Goal: Transaction & Acquisition: Purchase product/service

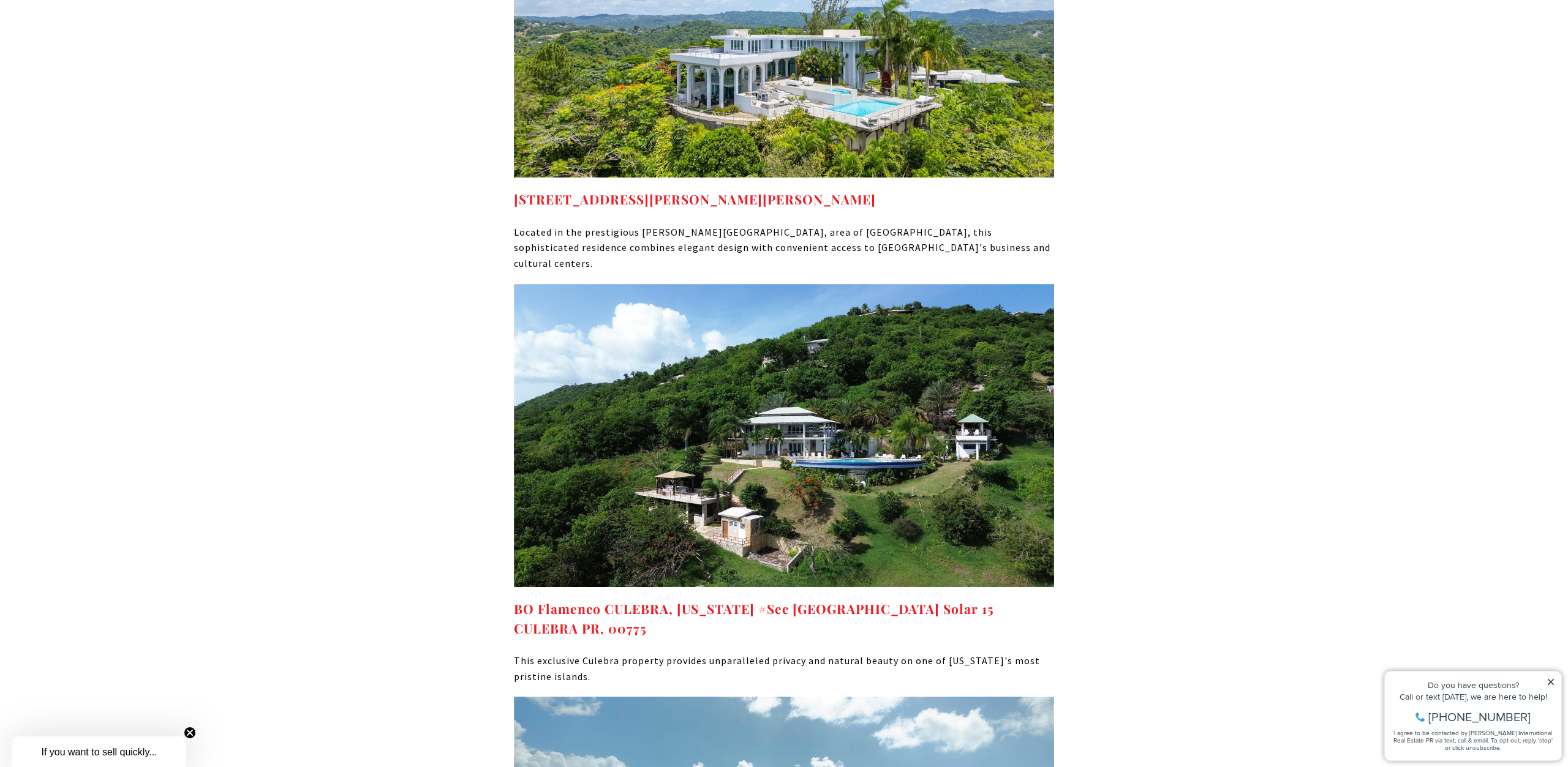
scroll to position [6869, 0]
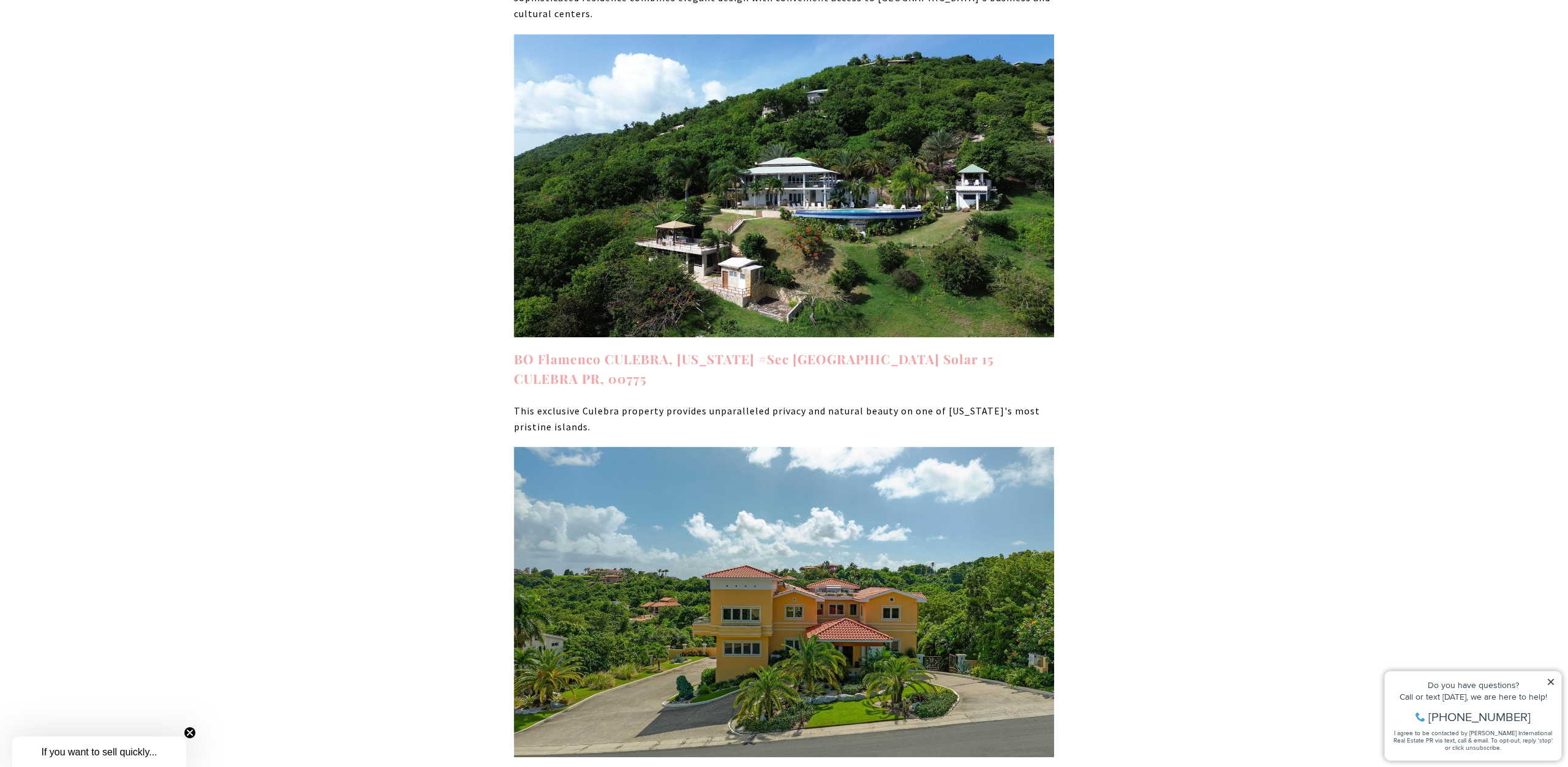
click at [728, 350] on strong "BO Flamenco CULEBRA, [US_STATE] #Sec [GEOGRAPHIC_DATA] Solar 15 CULEBRA PR, 007…" at bounding box center [754, 368] width 481 height 37
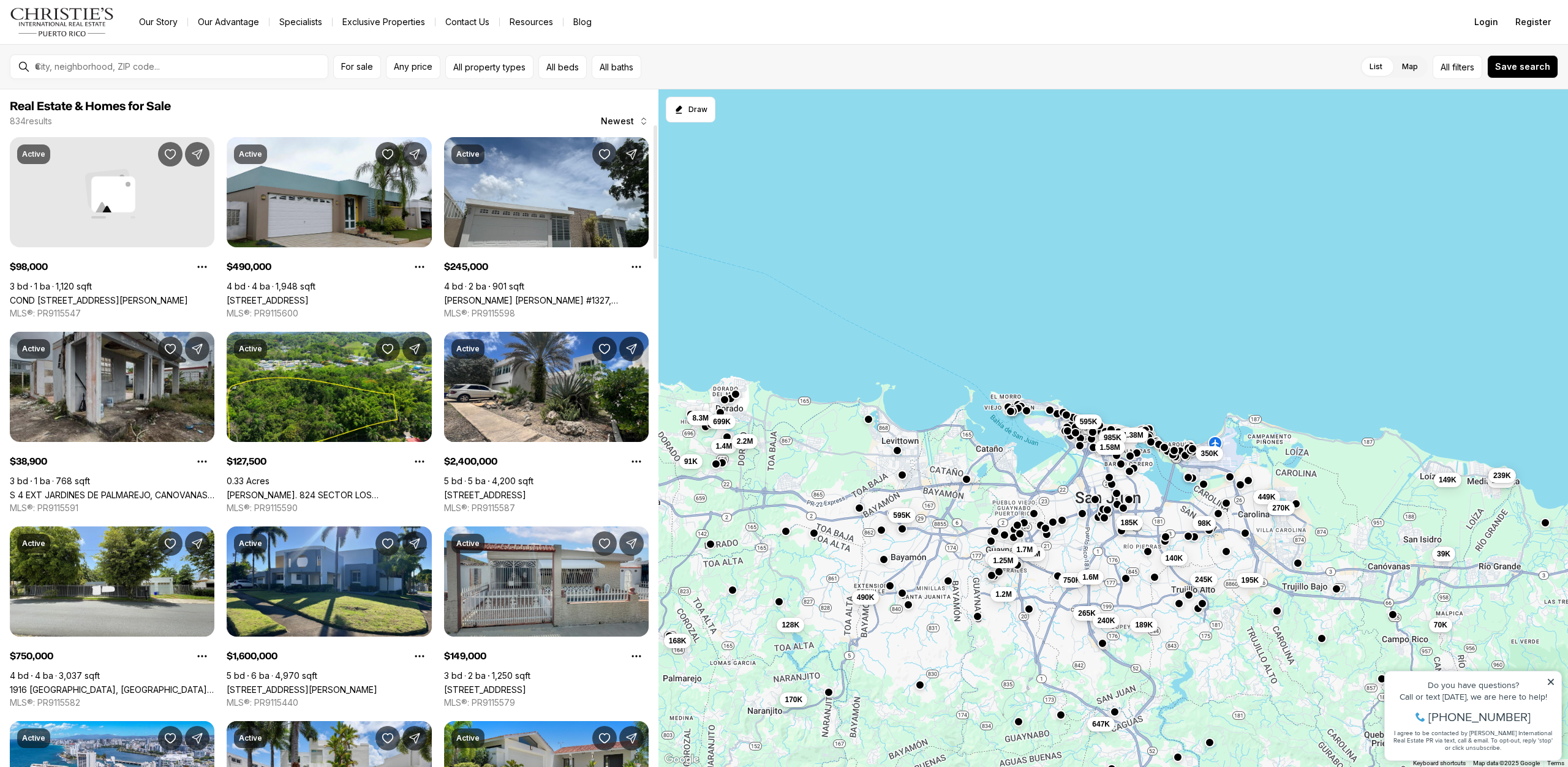
scroll to position [312, 0]
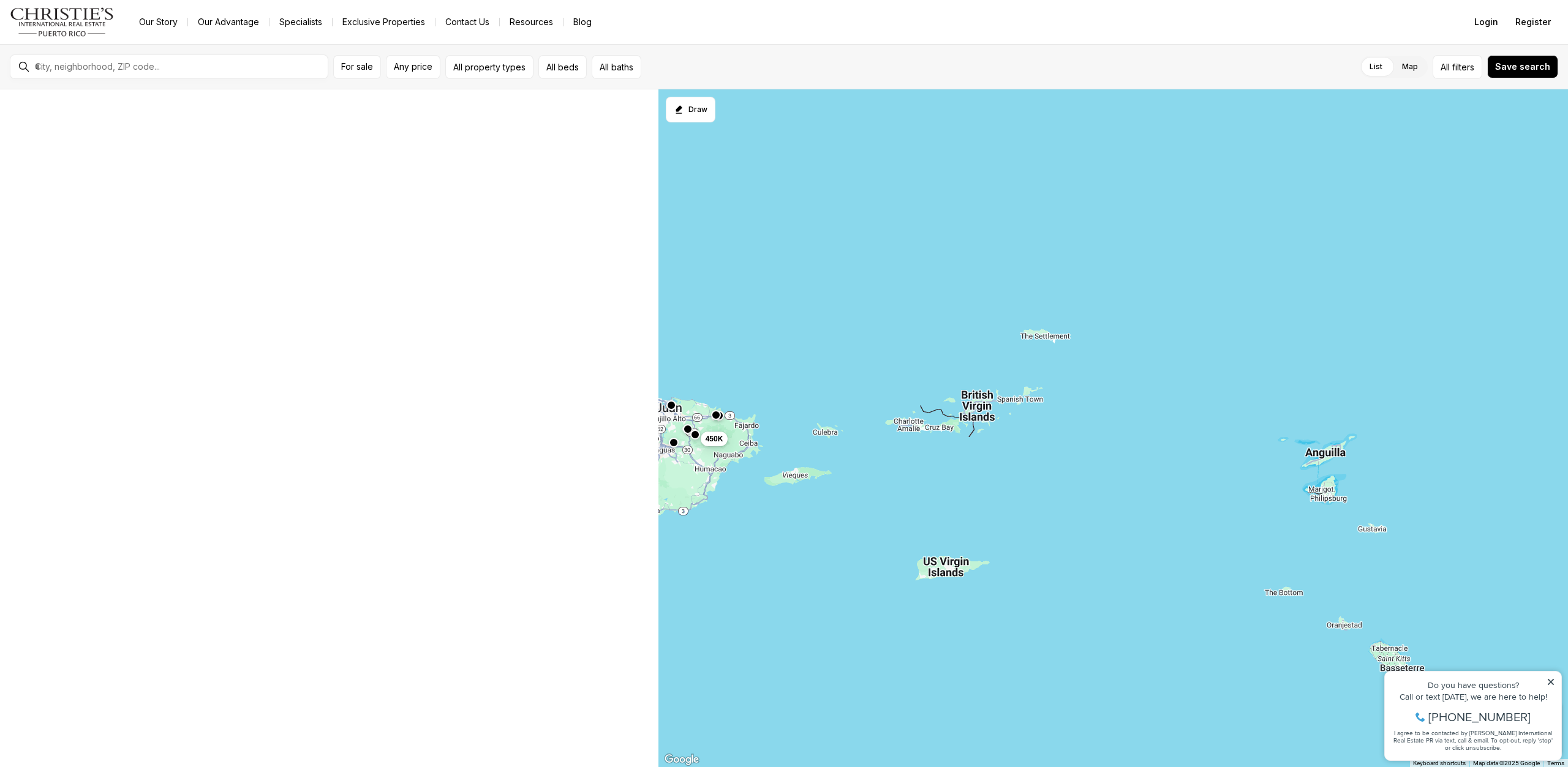
drag, startPoint x: 1283, startPoint y: 334, endPoint x: 786, endPoint y: 328, distance: 497.0
click at [786, 328] on div "450K 170K 168K" at bounding box center [1113, 428] width 910 height 678
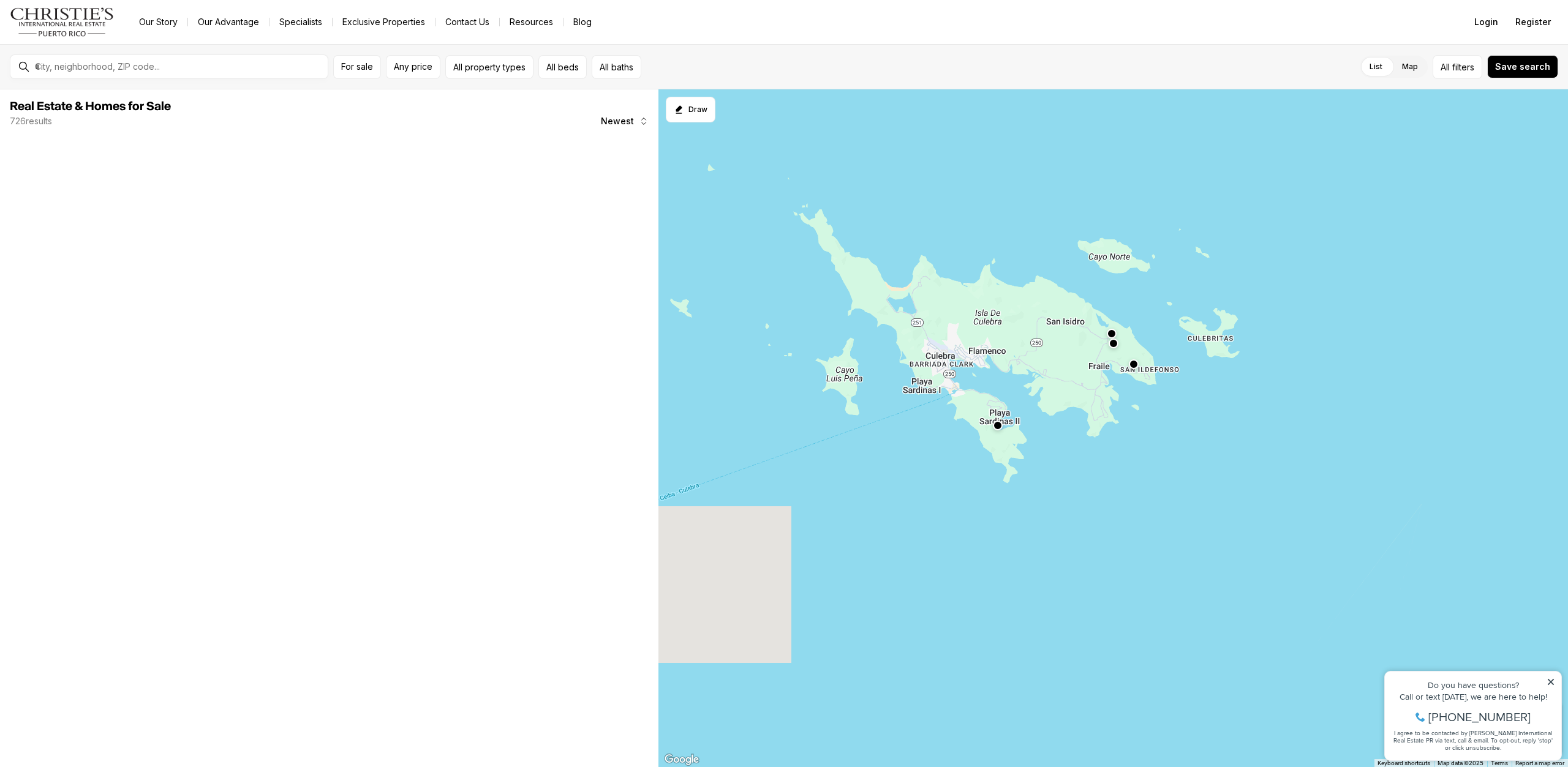
drag, startPoint x: 919, startPoint y: 430, endPoint x: 1119, endPoint y: 445, distance: 200.6
click at [1119, 445] on div at bounding box center [1113, 428] width 910 height 678
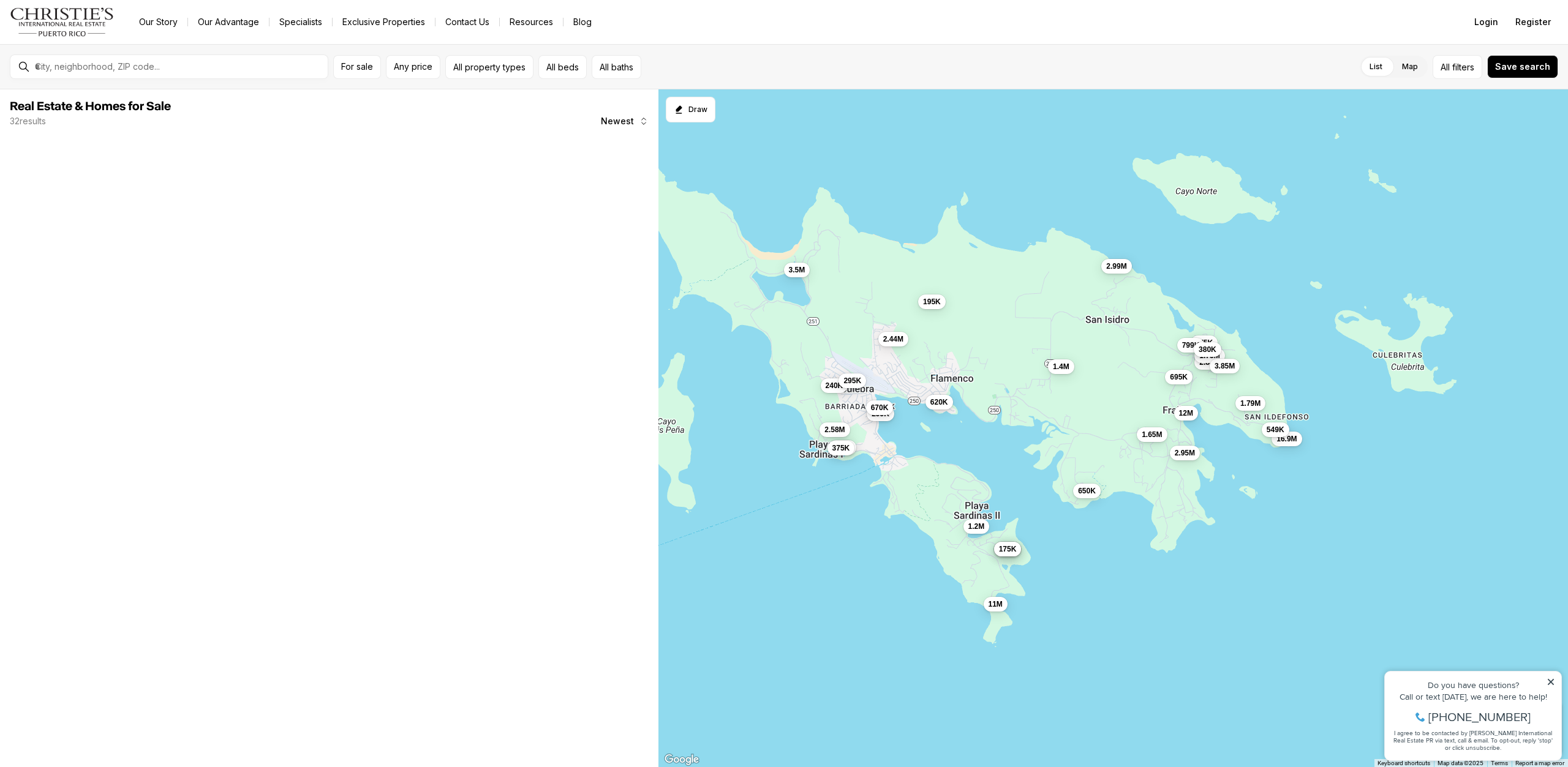
drag, startPoint x: 1093, startPoint y: 584, endPoint x: 1131, endPoint y: 525, distance: 70.2
click at [1131, 525] on div "375K 2.8M 1.79M 1.2M 12M 1.65M 16.9M 2.95M 2.58M 240K 2.44M 295K 2.99M 1.75M 79…" at bounding box center [1113, 428] width 910 height 678
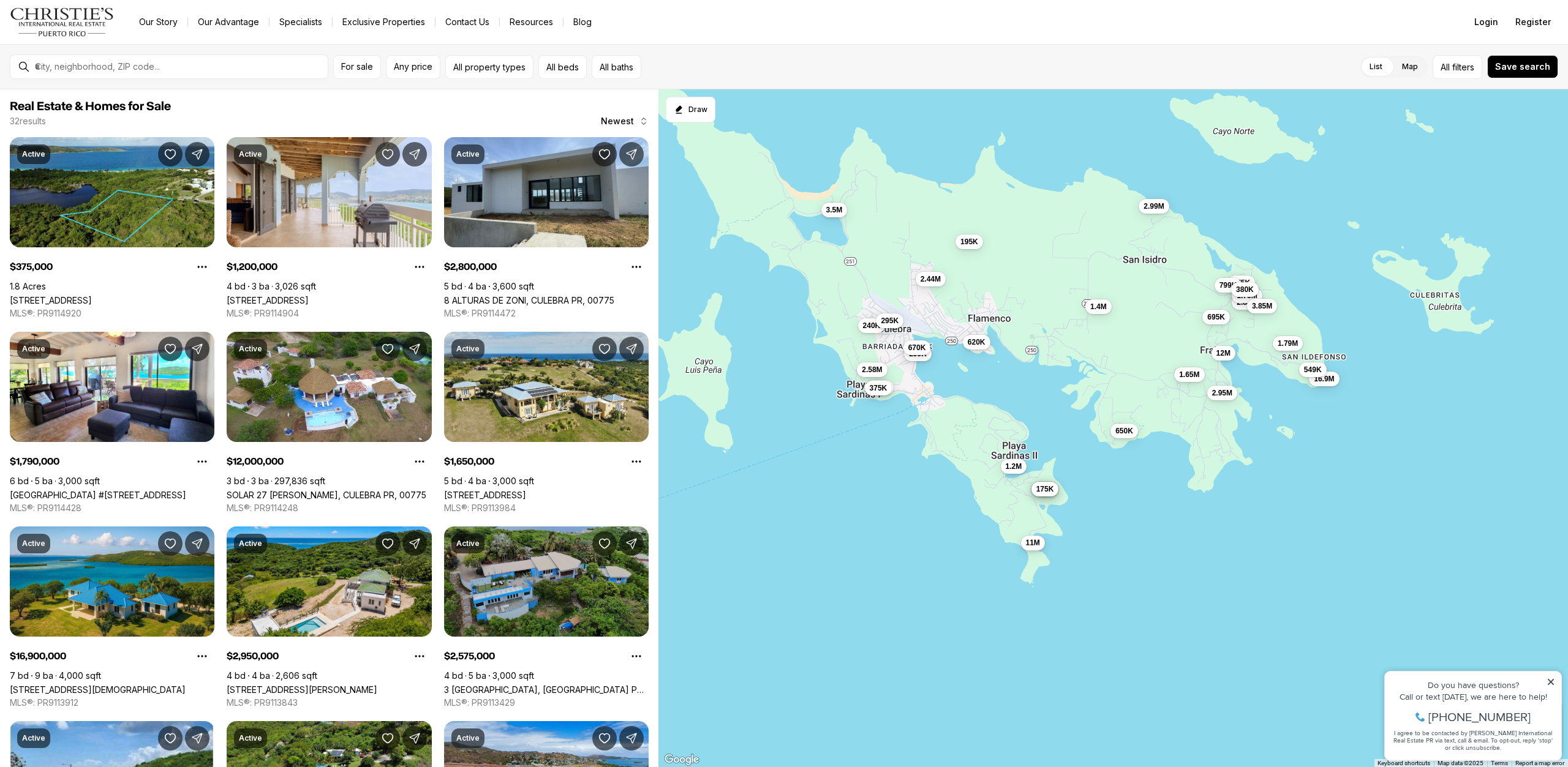
click at [1042, 544] on button "11M" at bounding box center [1032, 543] width 24 height 15
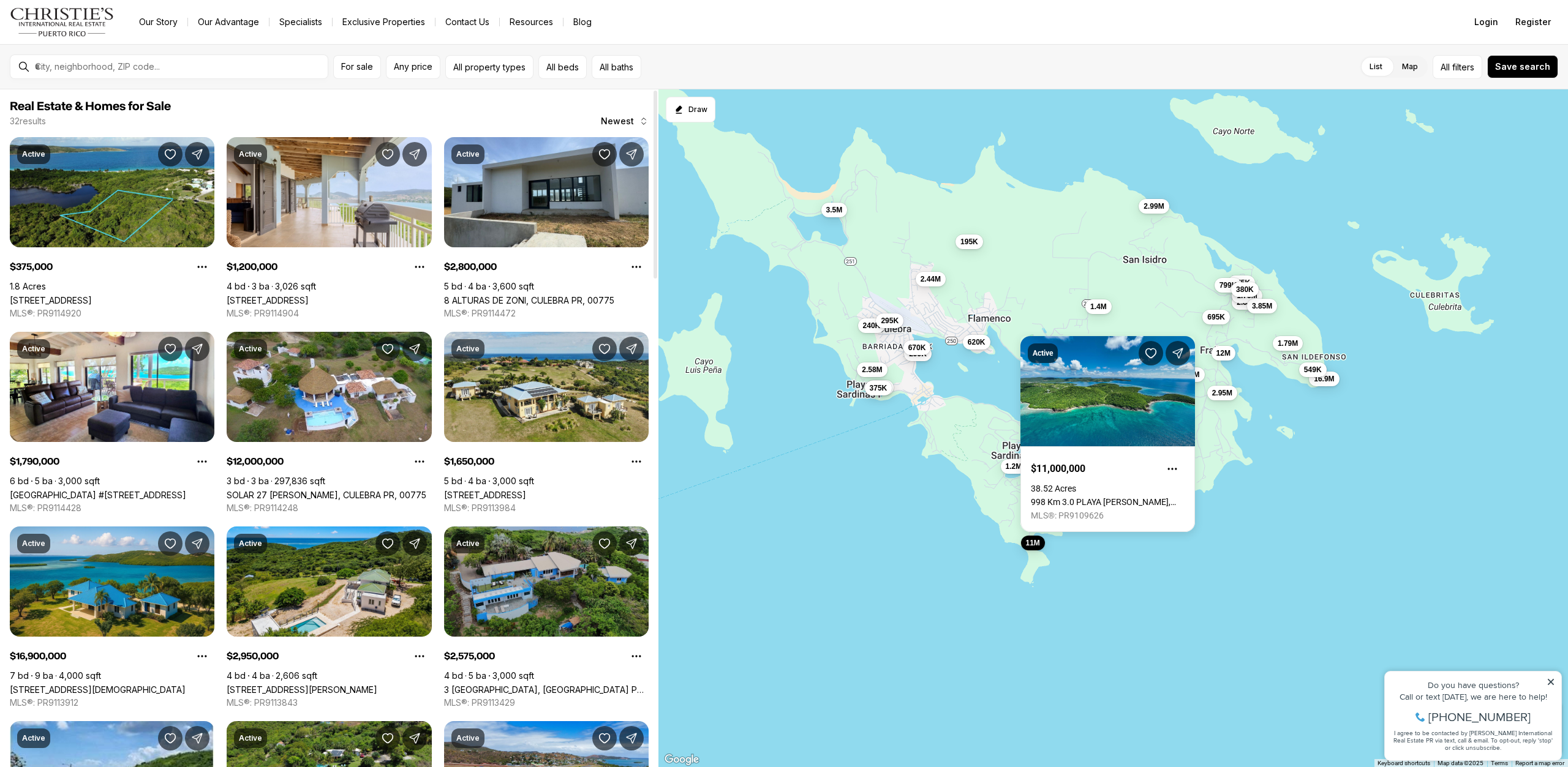
drag, startPoint x: 830, startPoint y: 549, endPoint x: 857, endPoint y: 549, distance: 27.0
click at [830, 549] on div "375K 2.8M 1.79M 1.2M 12M 1.65M 16.9M 2.95M 2.58M 240K 2.44M 295K 2.99M 1.75M 79…" at bounding box center [1113, 428] width 910 height 678
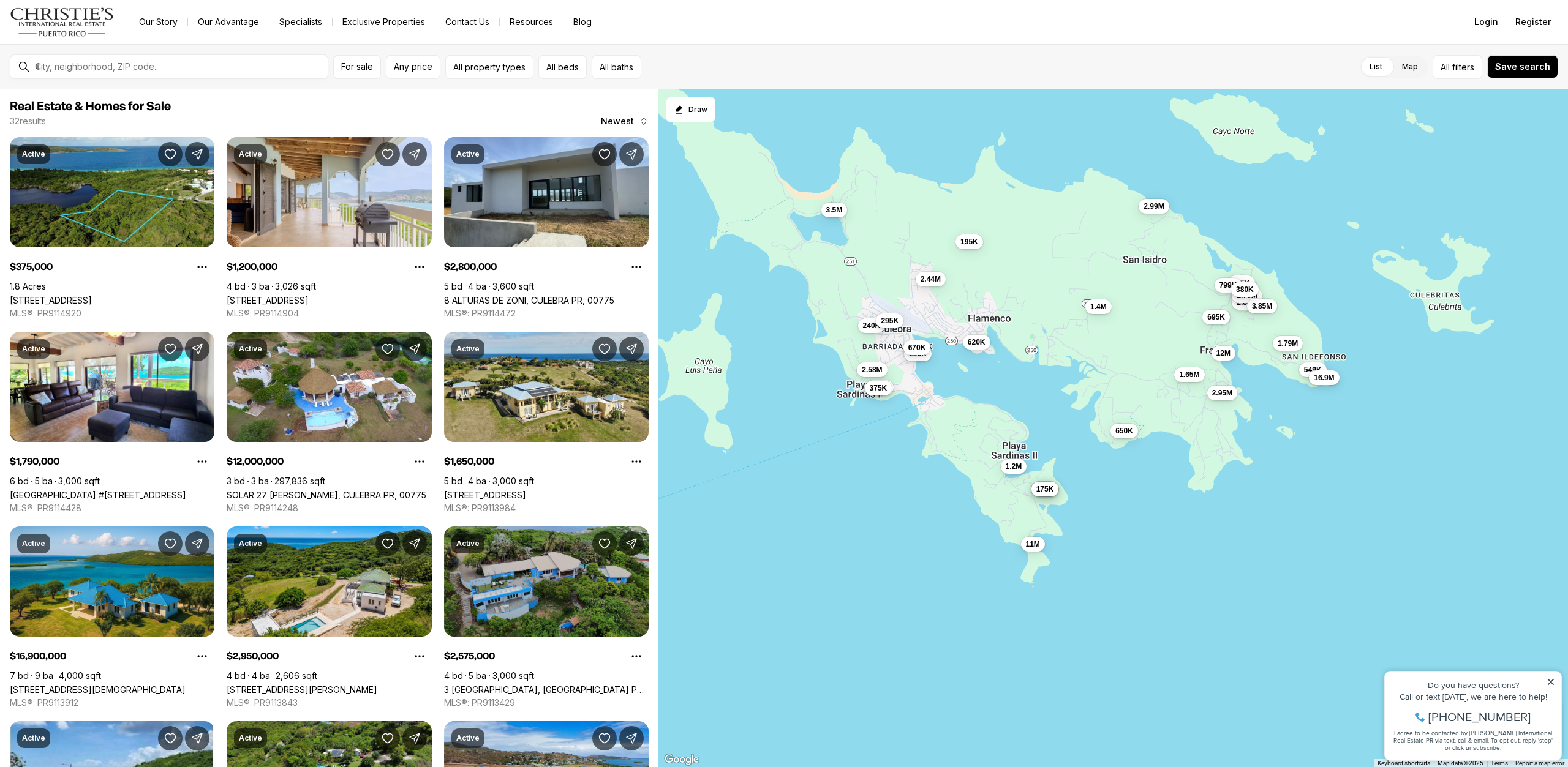
click at [1330, 380] on span "16.9M" at bounding box center [1324, 377] width 20 height 9
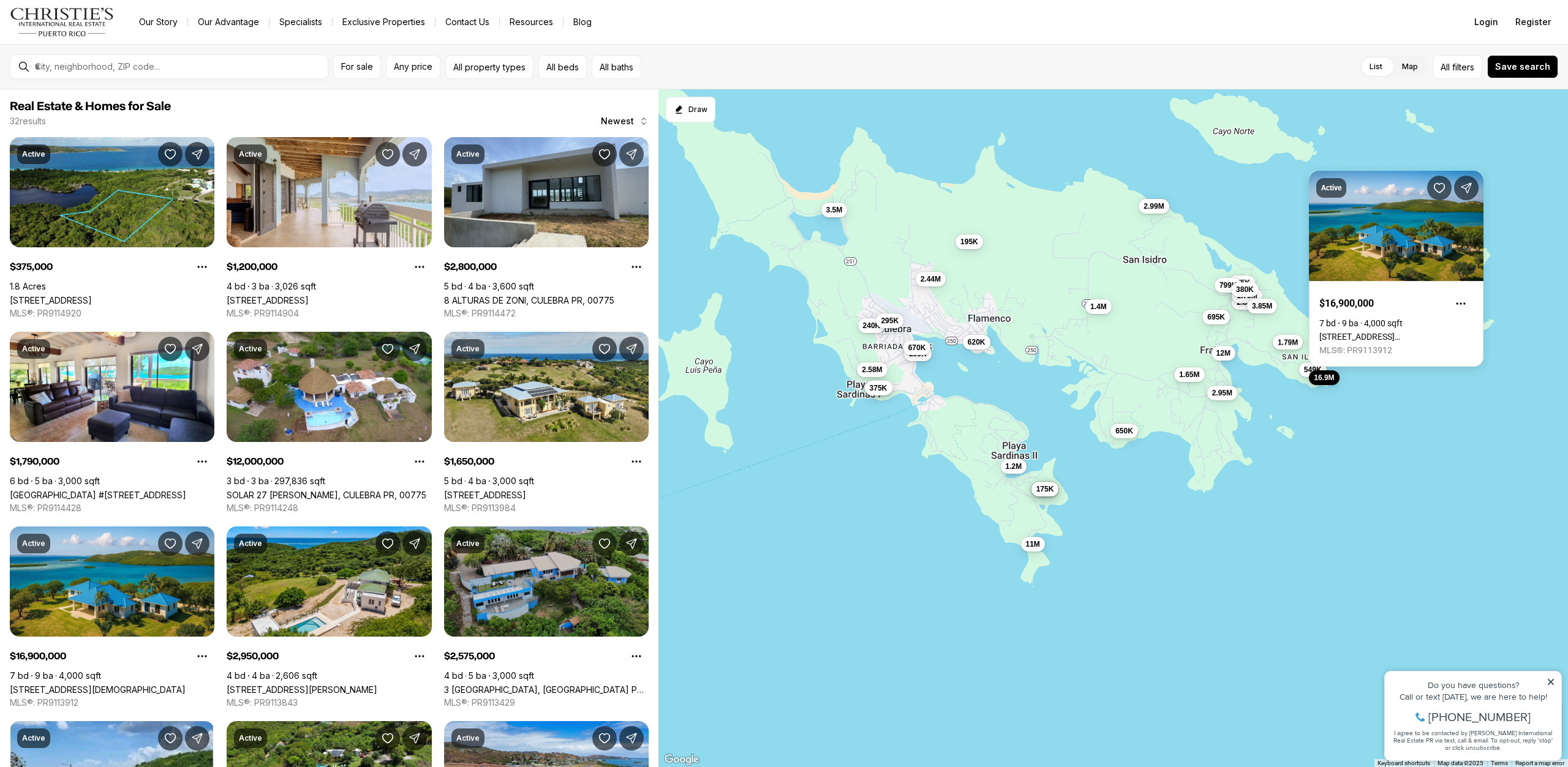
click at [1289, 346] on span "1.79M" at bounding box center [1287, 341] width 20 height 9
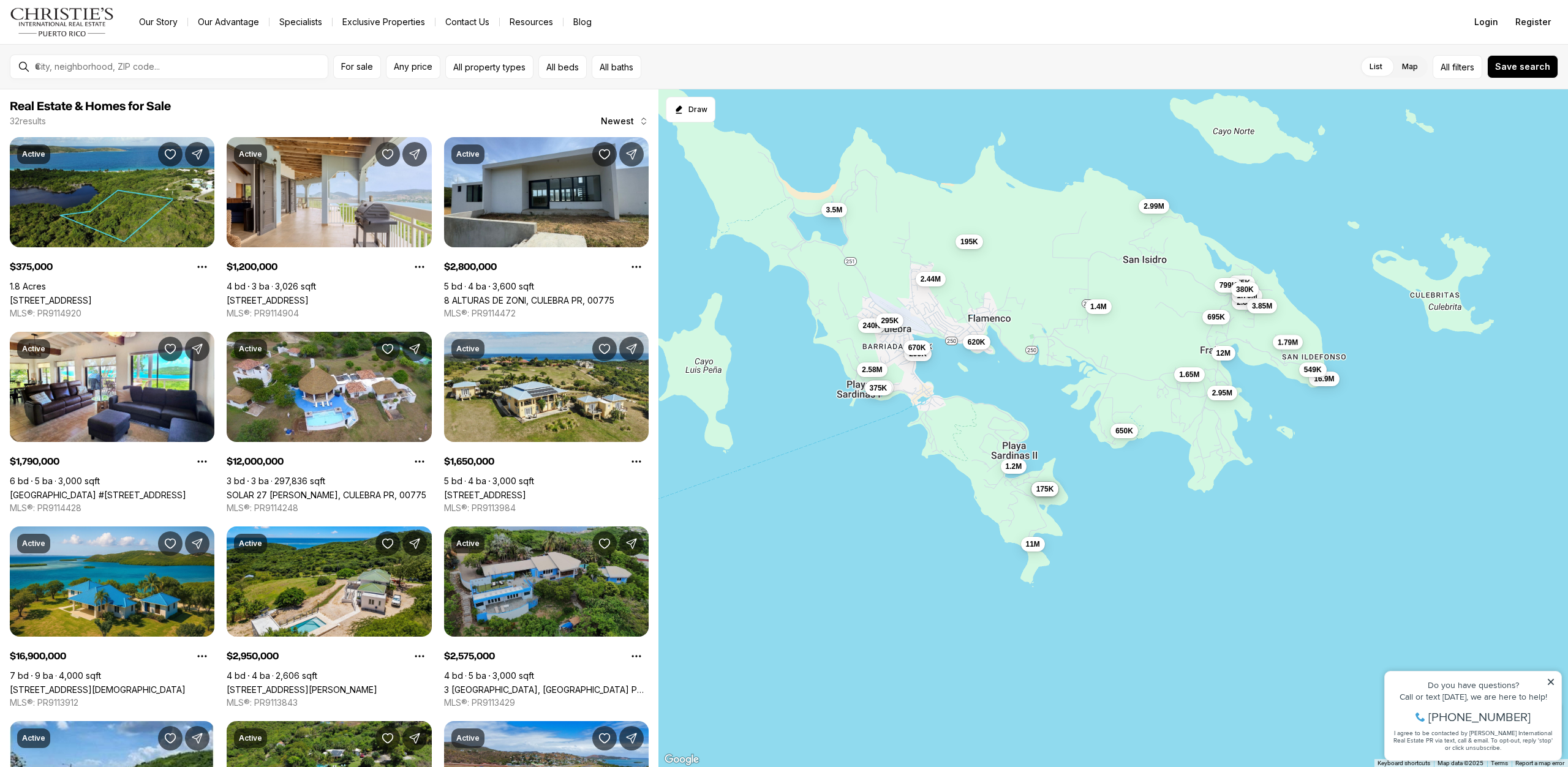
click at [1289, 346] on span "1.79M" at bounding box center [1287, 341] width 20 height 9
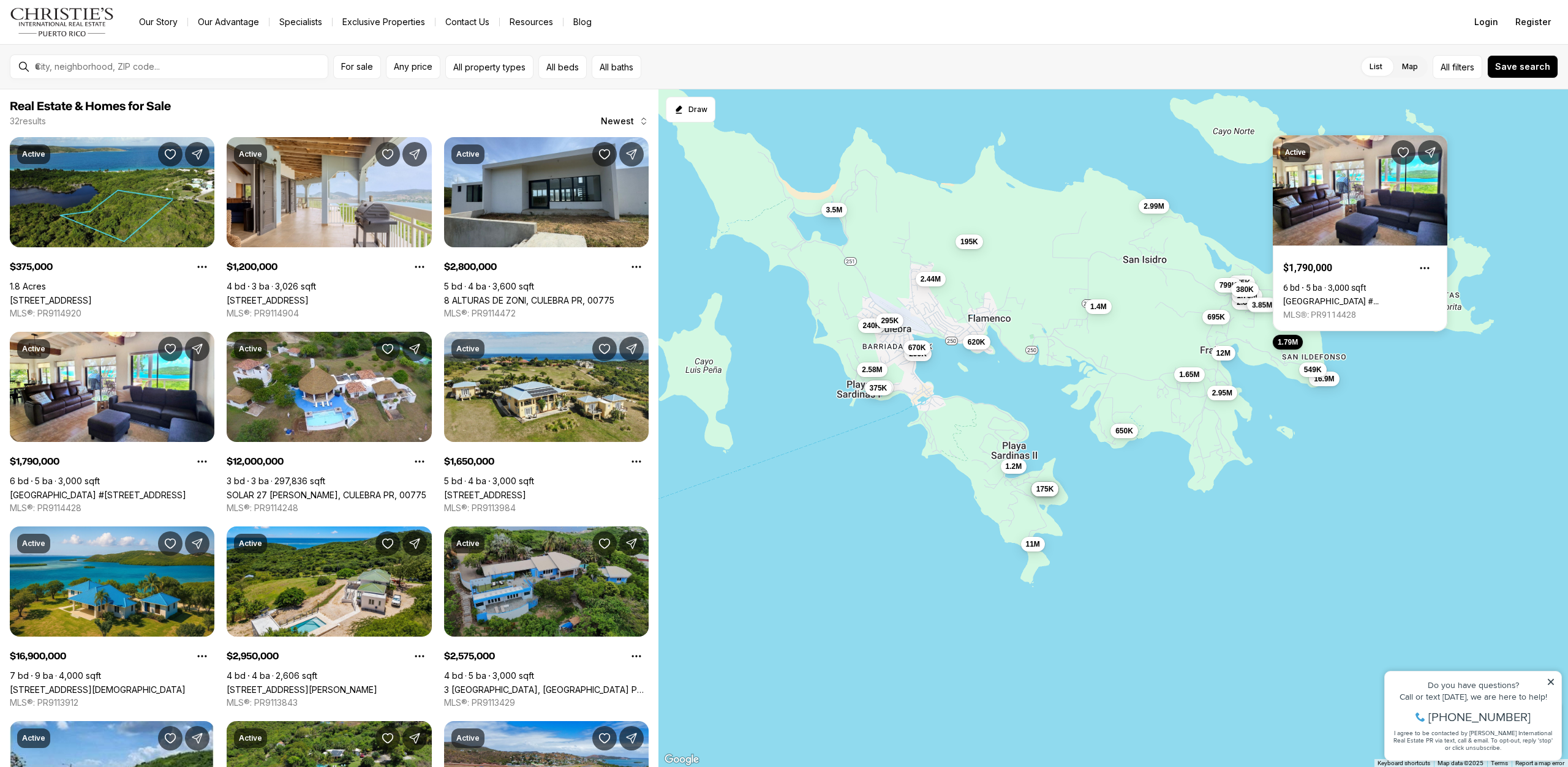
click at [1256, 309] on span "3.85M" at bounding box center [1262, 305] width 20 height 9
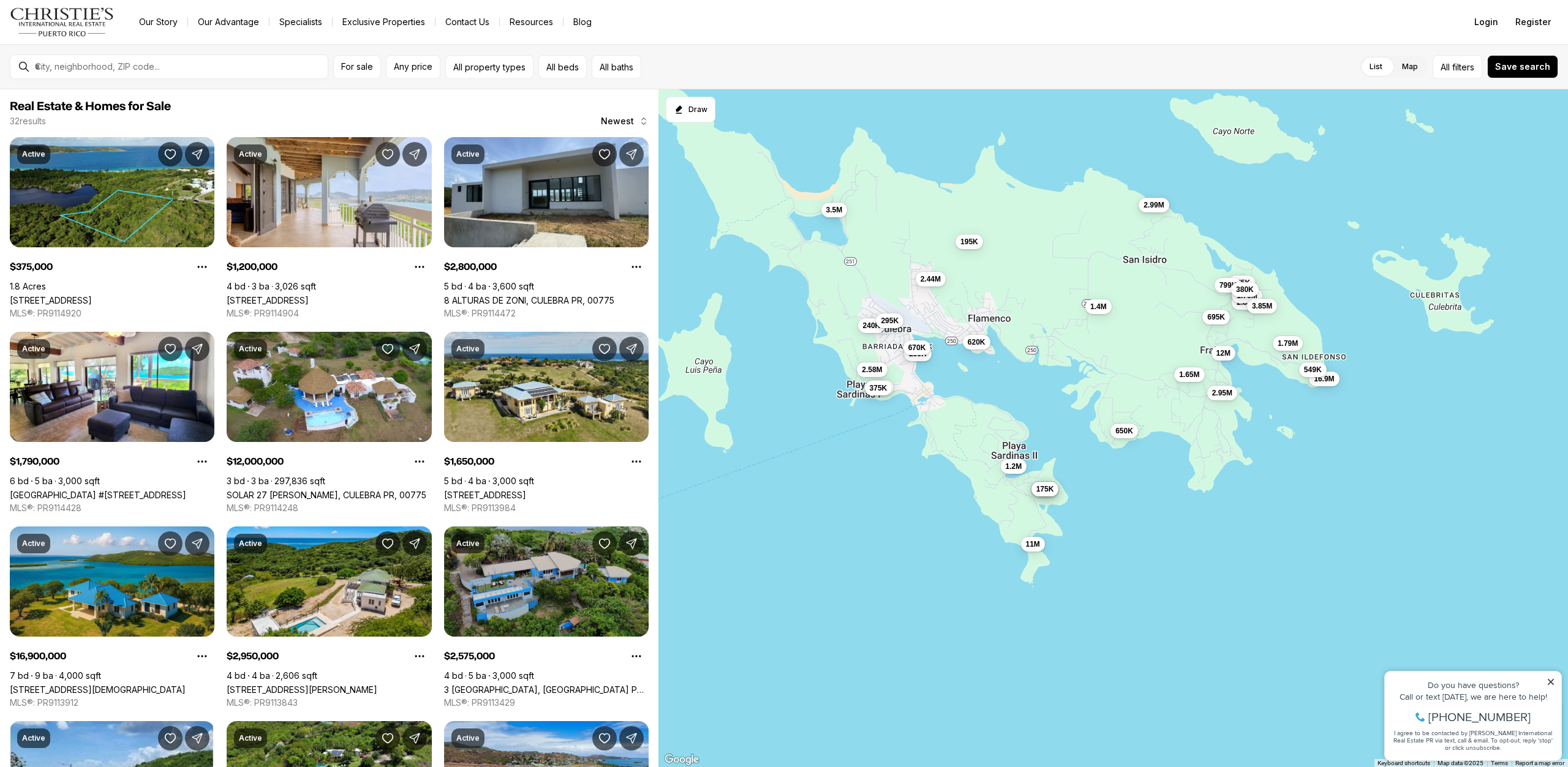
click at [1157, 209] on span "2.99M" at bounding box center [1154, 205] width 20 height 9
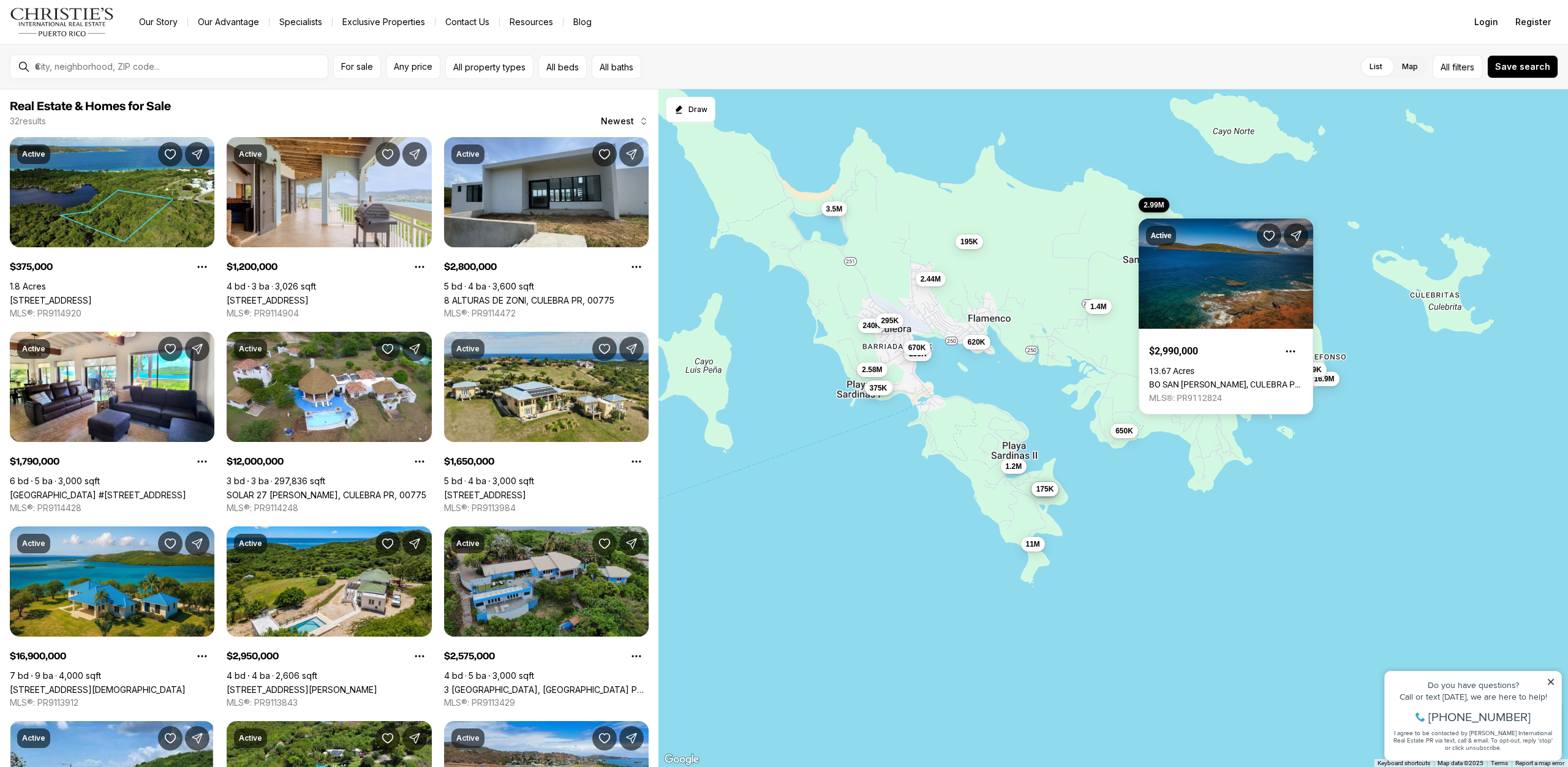
click at [831, 213] on button "3.5M" at bounding box center [834, 208] width 26 height 15
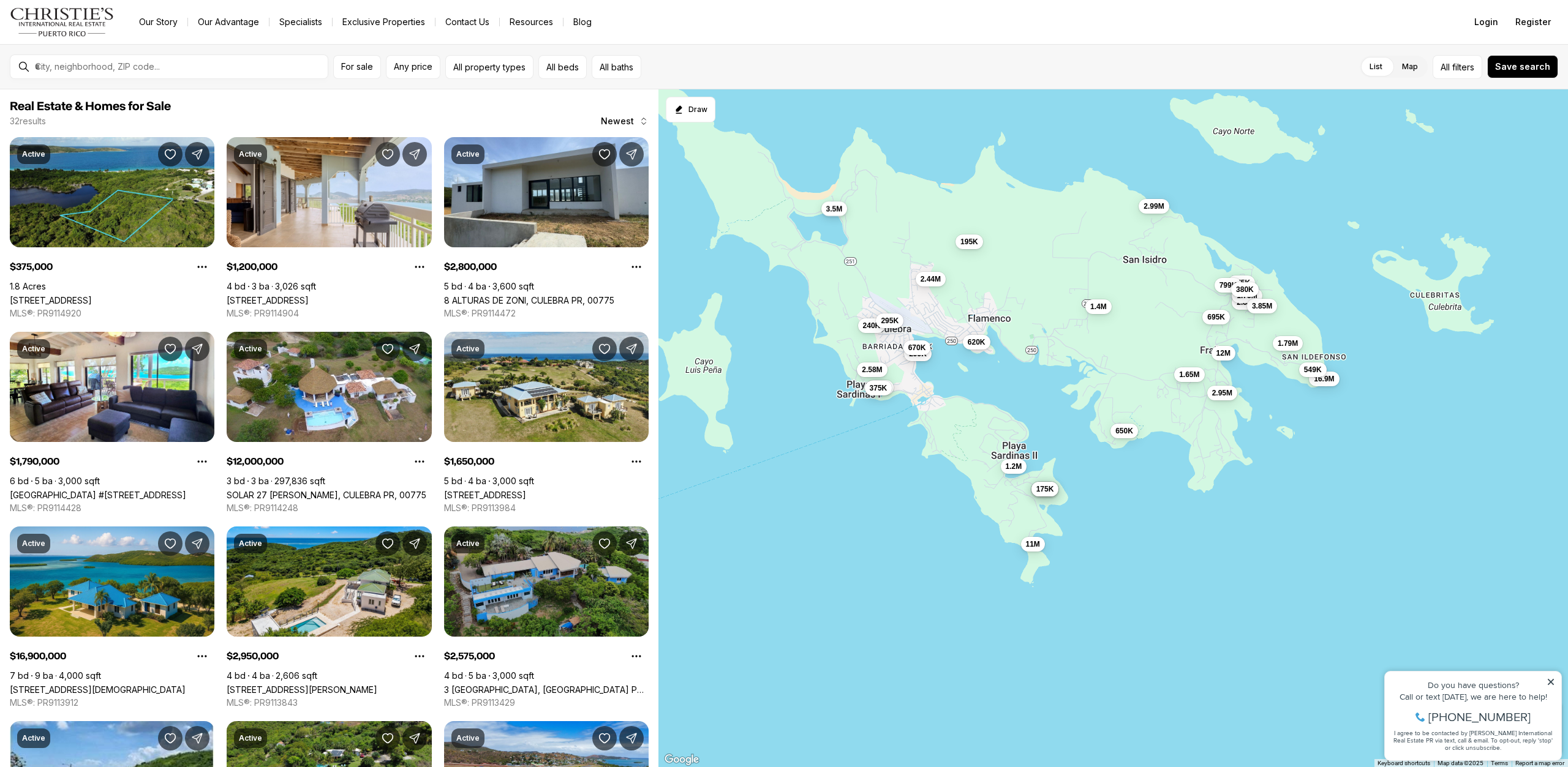
click at [831, 213] on button "3.5M" at bounding box center [834, 208] width 26 height 15
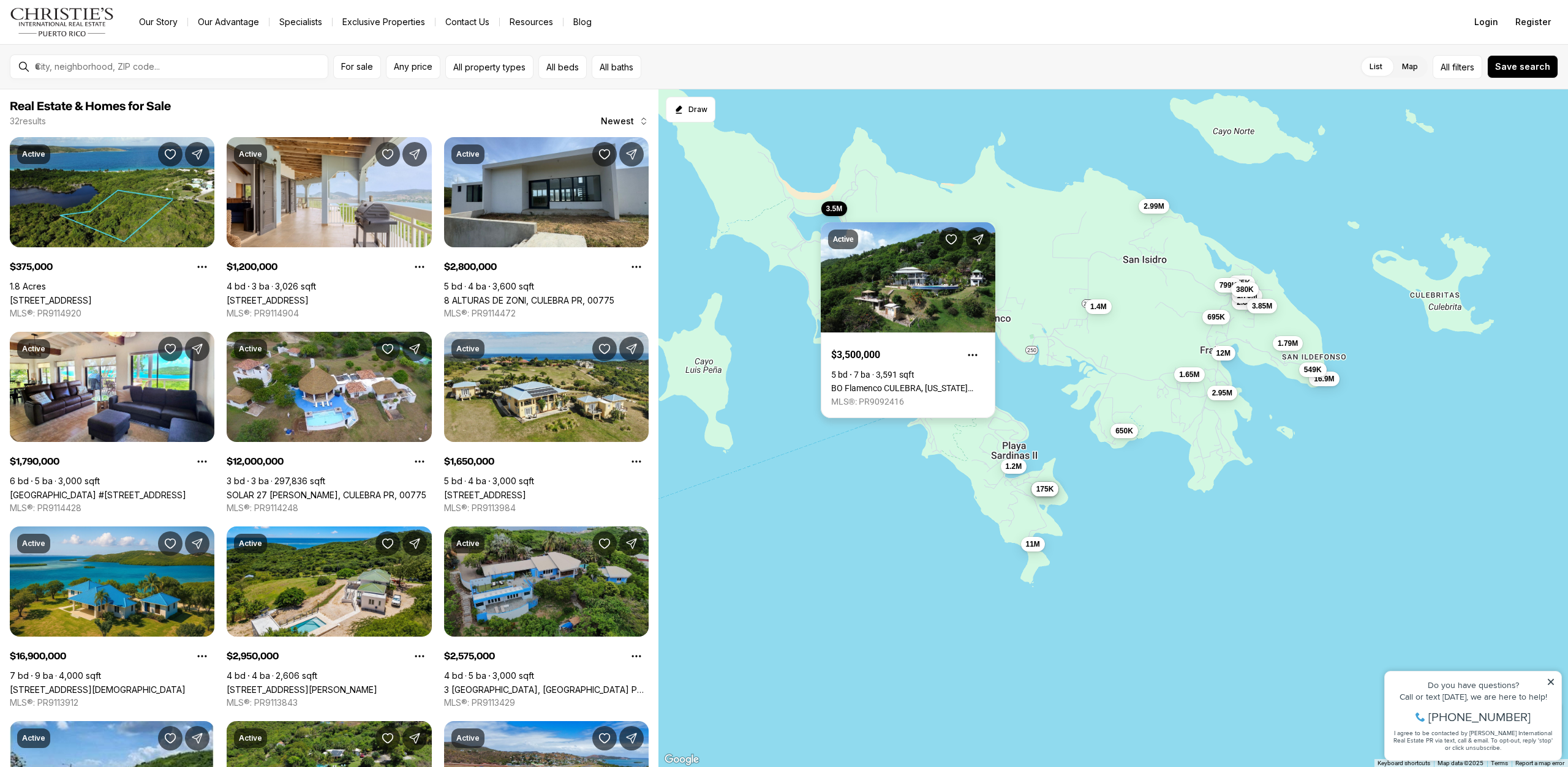
click at [906, 383] on link "BO Flamenco CULEBRA, PUERTO RICO #Sec La Quintas Solar 15, CULEBRA PR, 00775" at bounding box center [908, 387] width 154 height 9
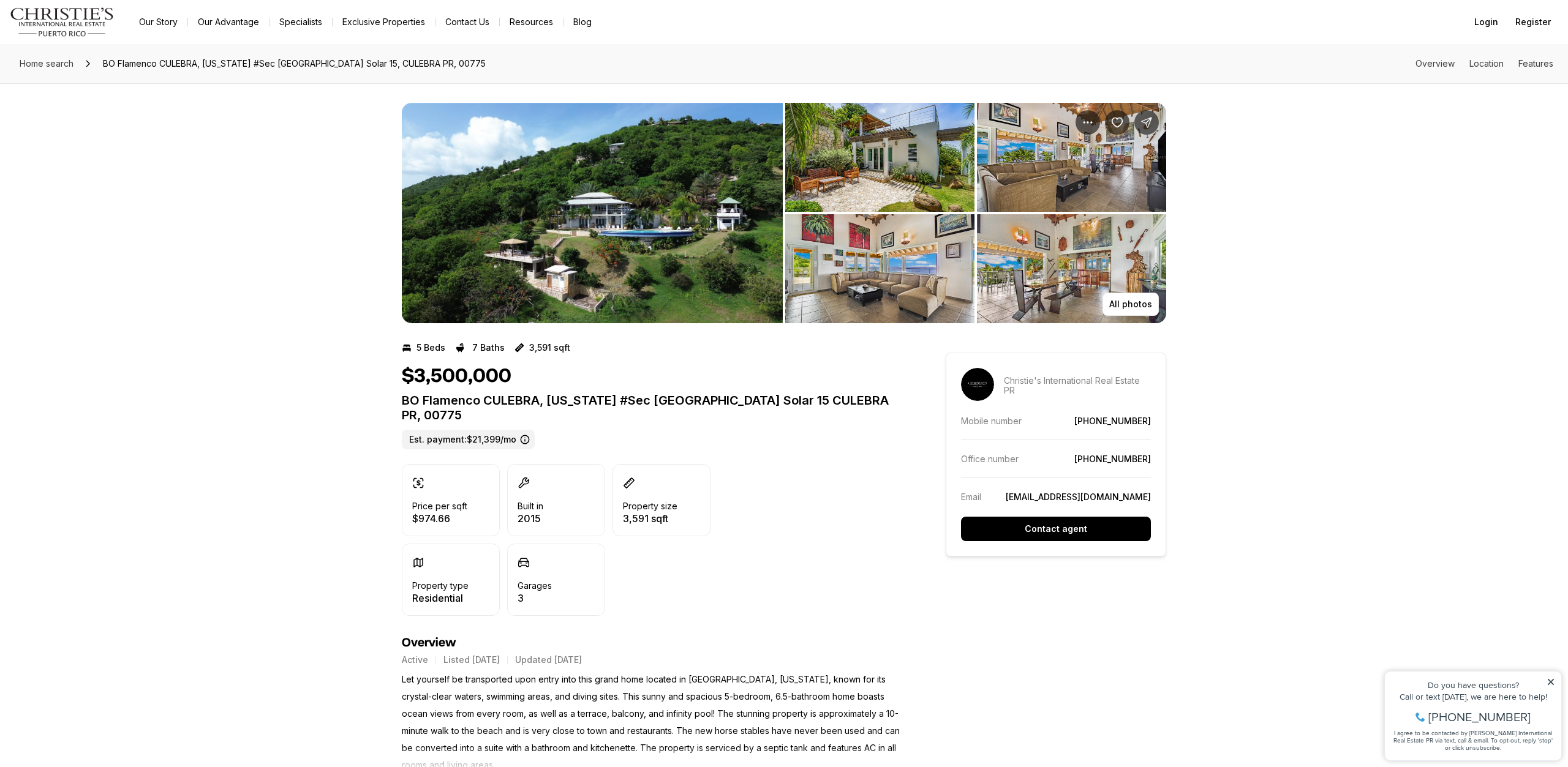
click at [656, 211] on img "View image gallery" at bounding box center [592, 213] width 381 height 220
